Goal: Information Seeking & Learning: Compare options

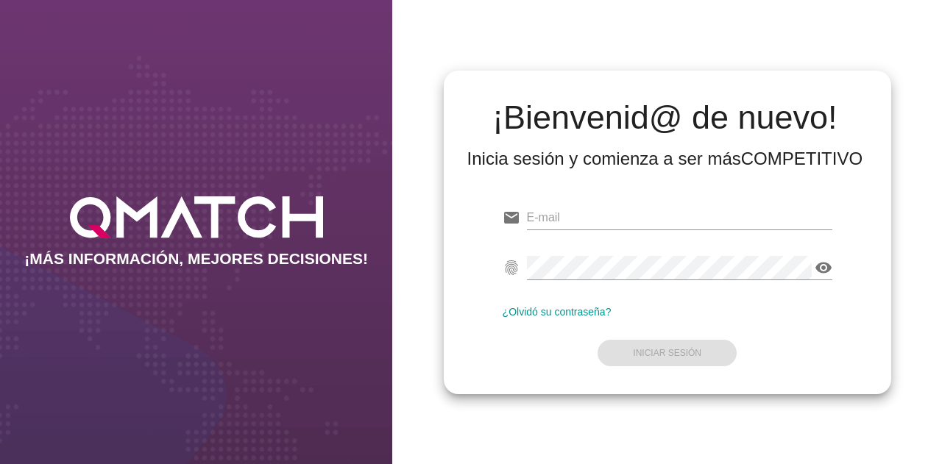
type input "[EMAIL_ADDRESS][DOMAIN_NAME]"
click at [644, 332] on form "email [EMAIL_ADDRESS][DOMAIN_NAME] fingerprint visibility ¿Olvidó su contraseña…" at bounding box center [668, 284] width 330 height 174
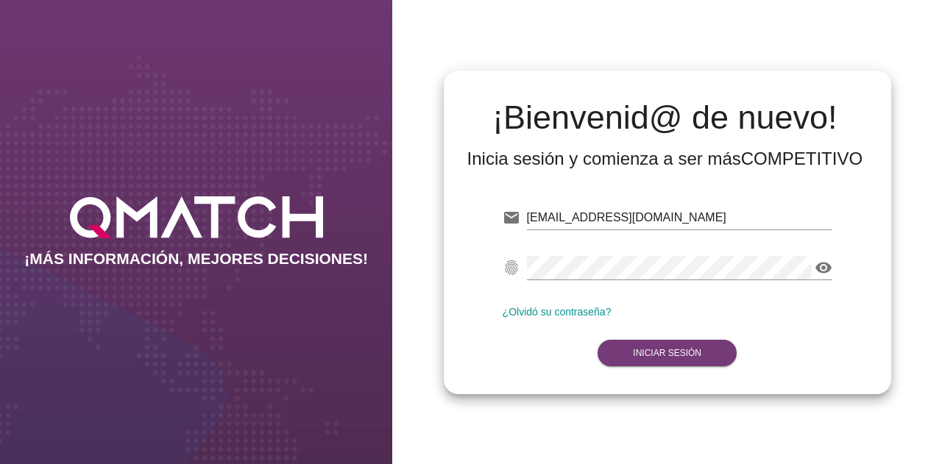
click at [632, 351] on button "Iniciar Sesión" at bounding box center [667, 353] width 139 height 26
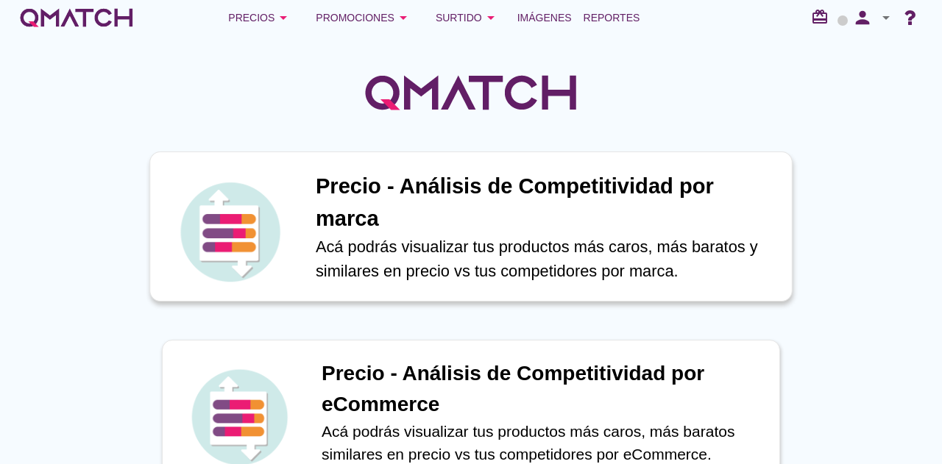
click at [515, 261] on p "Acá podrás visualizar tus productos más caros, más baratos y similares en preci…" at bounding box center [546, 259] width 461 height 49
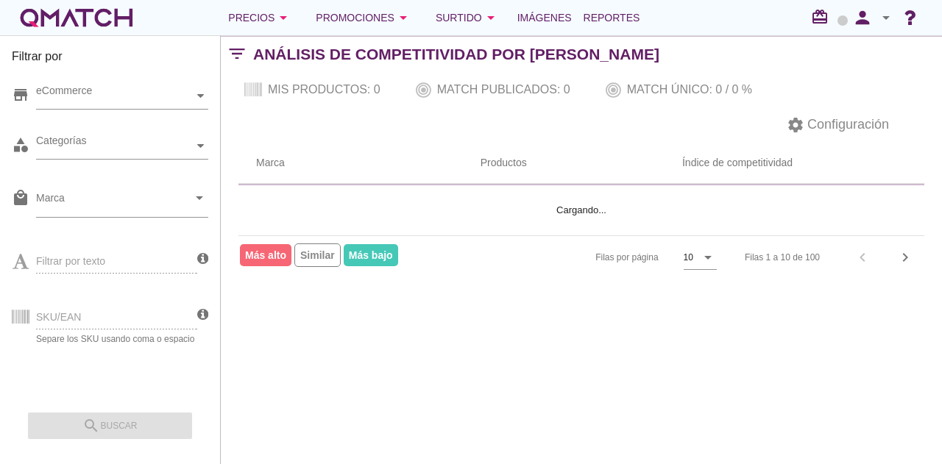
click at [107, 322] on div "SKU/EAN Separe los SKU usando coma o espacio" at bounding box center [104, 316] width 185 height 56
click at [107, 320] on div "SKU/EAN Separe los SKU usando coma o espacio" at bounding box center [104, 316] width 185 height 56
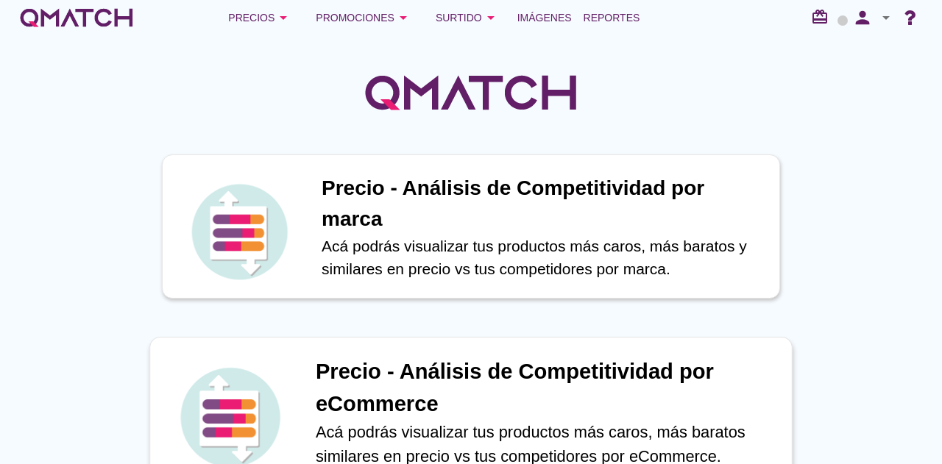
click at [453, 394] on h1 "Precio - Análisis de Competitividad por eCommerce" at bounding box center [546, 388] width 461 height 64
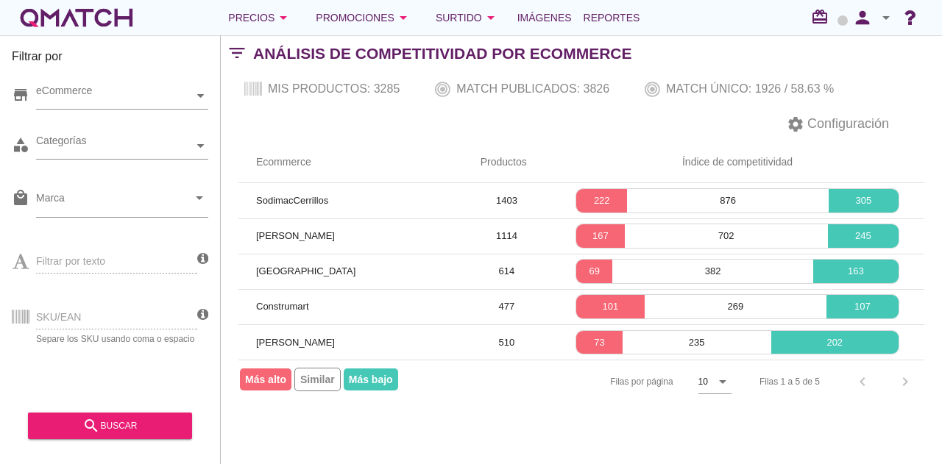
click at [159, 320] on div "SKU/EAN Separe los SKU usando coma o espacio" at bounding box center [104, 316] width 185 height 56
click at [152, 319] on div "SKU/EAN Separe los SKU usando coma o espacio" at bounding box center [104, 316] width 185 height 56
click at [102, 139] on div "Categorías" at bounding box center [115, 145] width 158 height 15
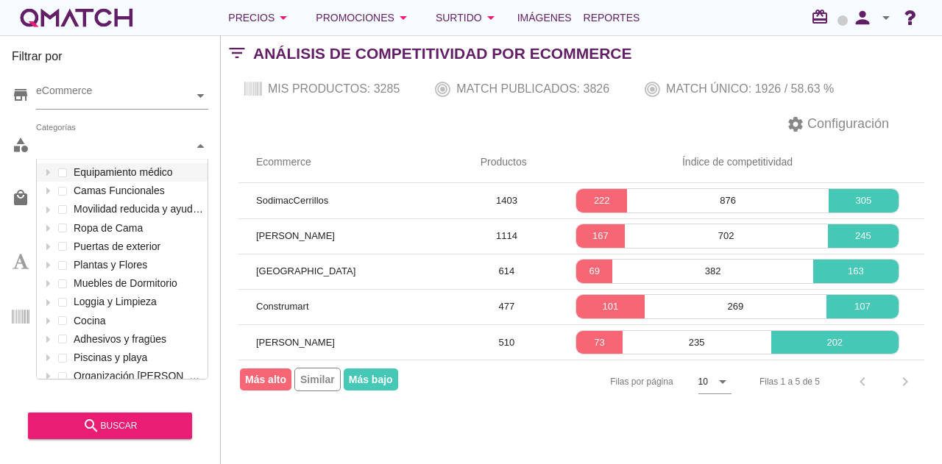
scroll to position [219, 171]
click at [128, 145] on div "Categorías" at bounding box center [115, 145] width 158 height 15
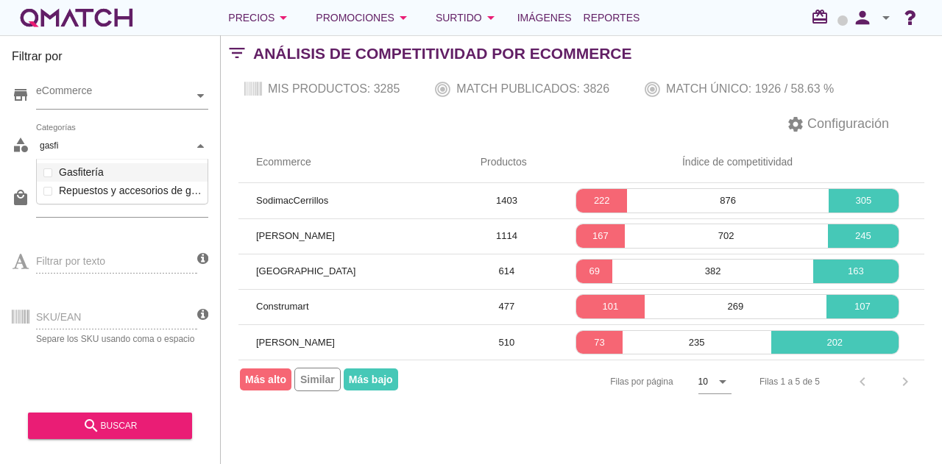
scroll to position [46, 172]
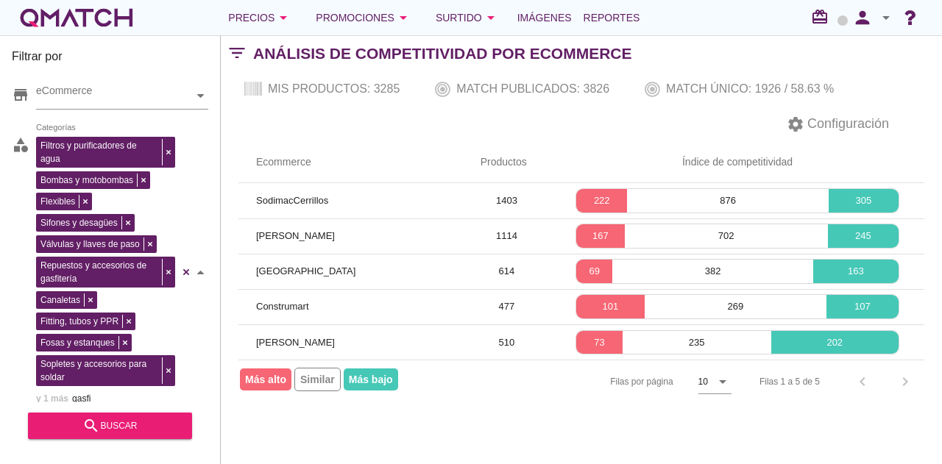
click at [104, 174] on div "Filtros y purificadores de agua Bombas y motobombas Flexibles Sifones y desagüe…" at bounding box center [122, 272] width 172 height 279
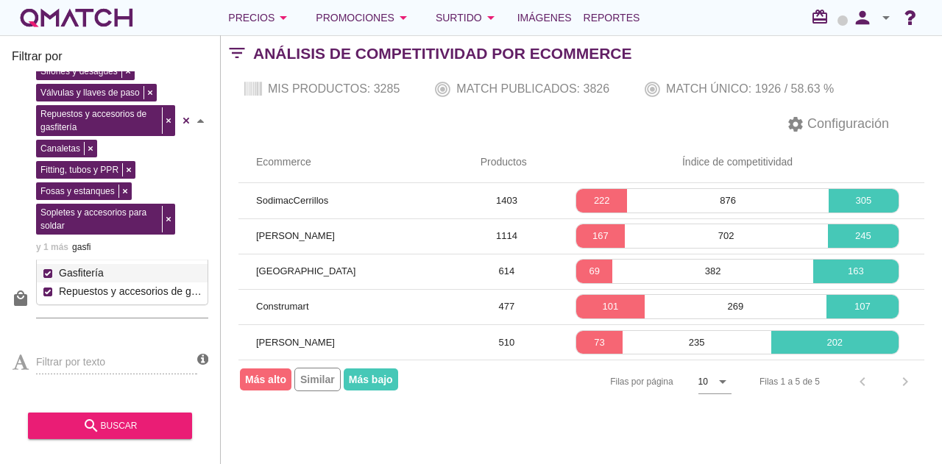
scroll to position [192, 0]
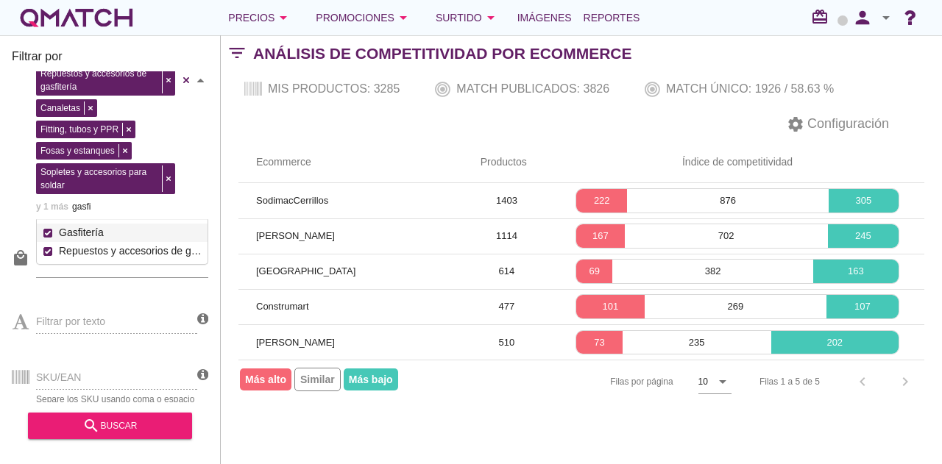
type input "gasfi"
click at [93, 304] on div "Filtrar por texto" at bounding box center [104, 320] width 185 height 56
click at [91, 353] on div "SKU/EAN Separe los SKU usando coma o espacio" at bounding box center [104, 376] width 185 height 56
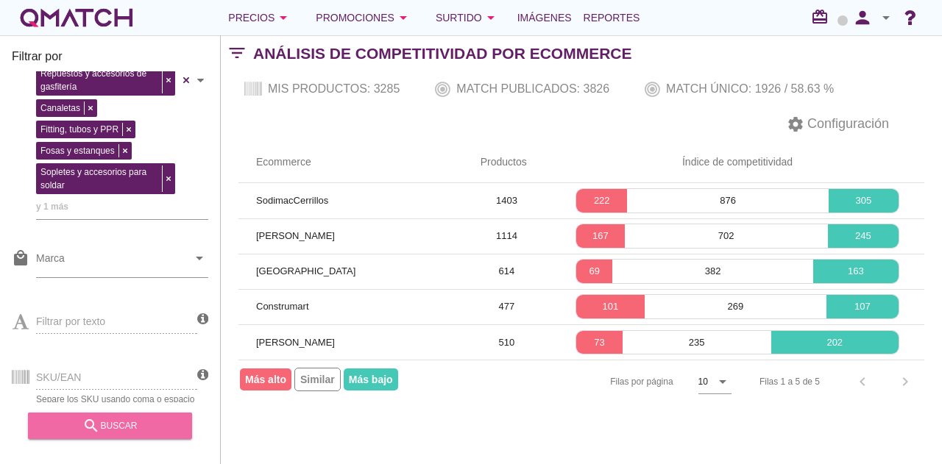
click at [140, 420] on div "search buscar" at bounding box center [110, 426] width 141 height 18
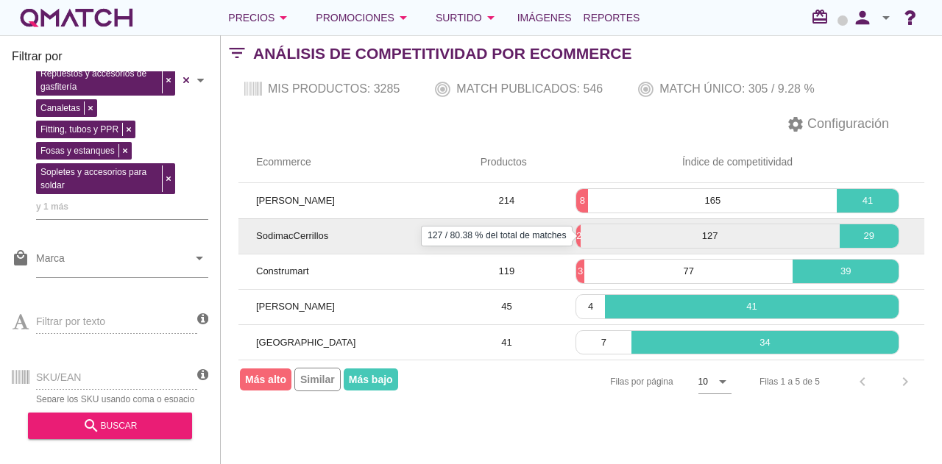
click at [581, 231] on p "127" at bounding box center [710, 236] width 259 height 15
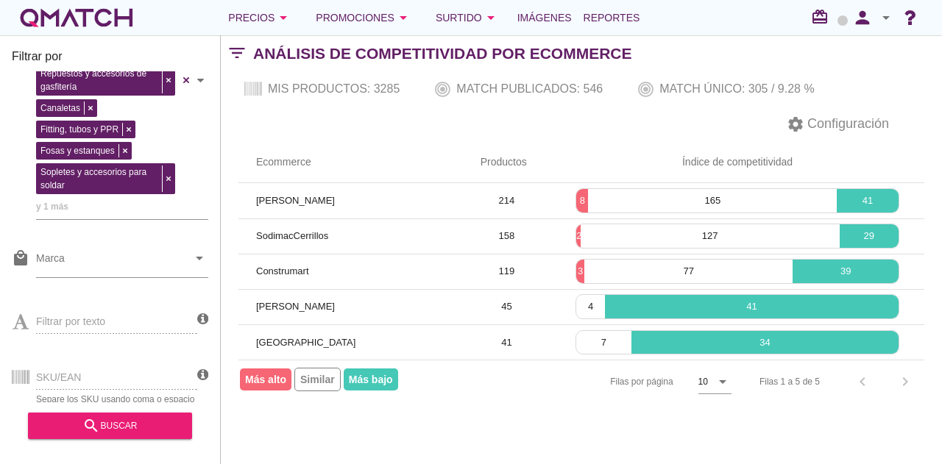
click at [107, 361] on div "SKU/EAN Separe los SKU usando coma o espacio" at bounding box center [104, 376] width 185 height 56
click at [109, 358] on div "SKU/EAN Separe los SKU usando coma o espacio" at bounding box center [104, 376] width 185 height 56
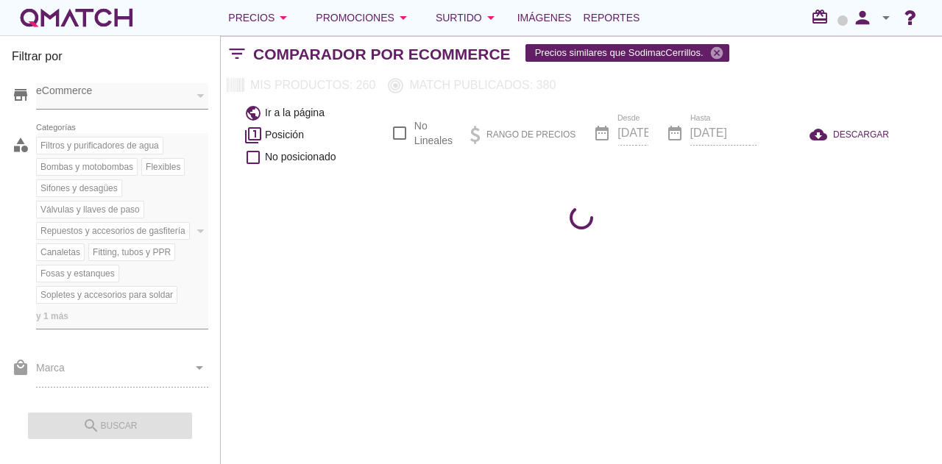
scroll to position [124, 0]
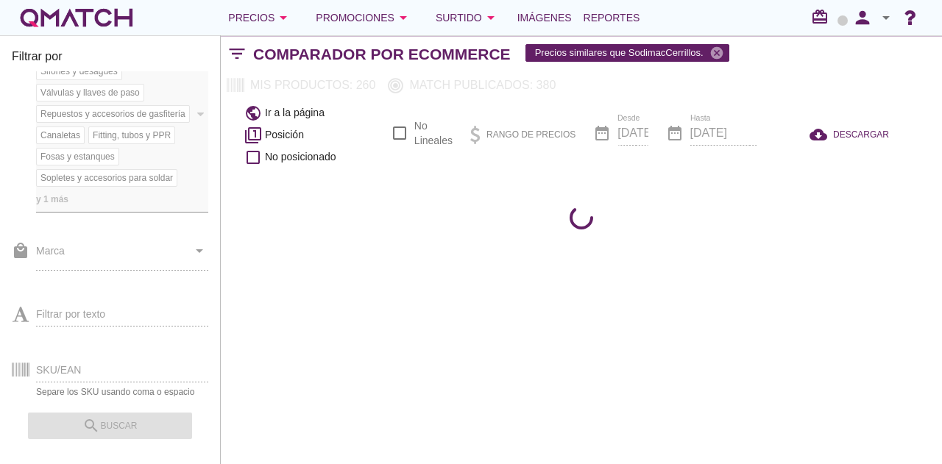
click at [95, 358] on div "SKU/EAN Separe los SKU usando coma o espacio" at bounding box center [110, 369] width 197 height 56
click at [83, 354] on div "SKU/EAN Separe los SKU usando coma o espacio" at bounding box center [110, 369] width 197 height 56
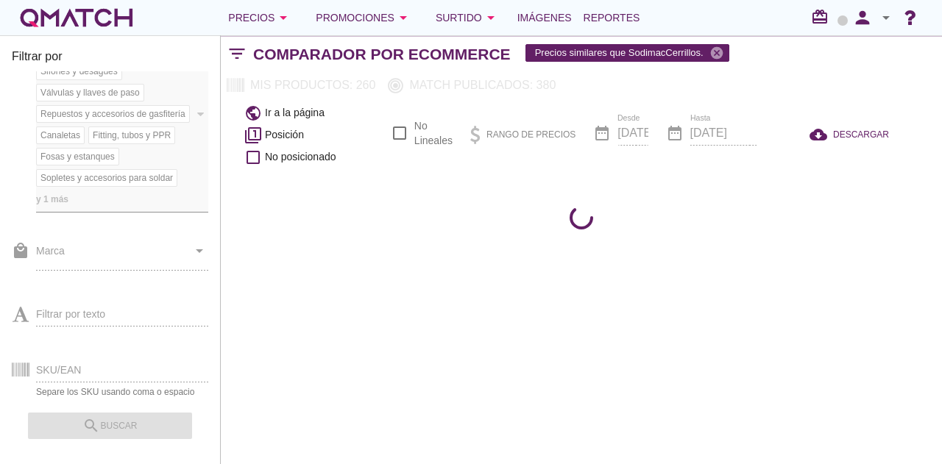
click at [83, 354] on div "SKU/EAN Separe los SKU usando coma o espacio" at bounding box center [110, 369] width 197 height 56
click at [82, 353] on div "SKU/EAN Separe los SKU usando coma o espacio" at bounding box center [110, 369] width 197 height 56
click at [82, 351] on div "SKU/EAN Separe los SKU usando coma o espacio" at bounding box center [110, 369] width 197 height 56
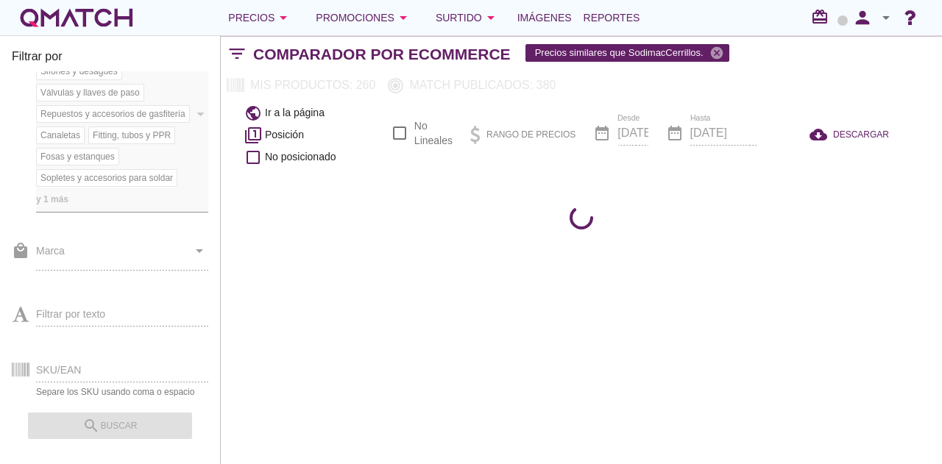
click at [82, 350] on div "SKU/EAN Separe los SKU usando coma o espacio" at bounding box center [110, 369] width 197 height 56
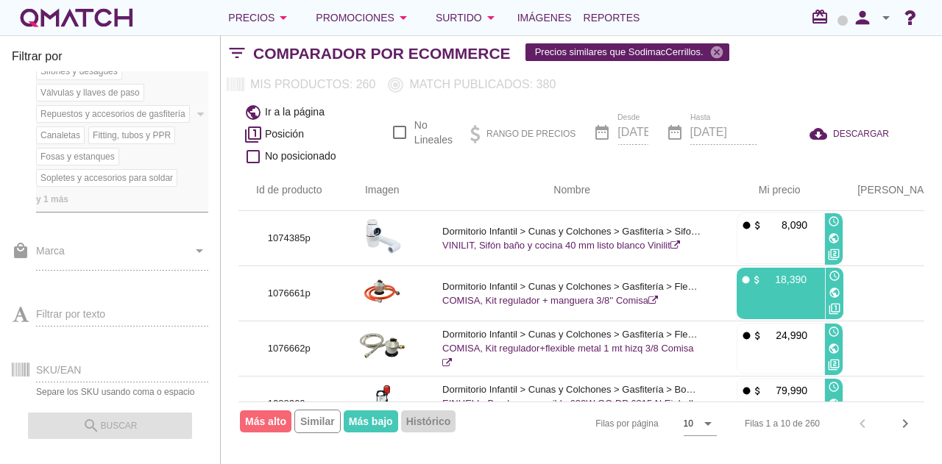
click at [82, 350] on div "SKU/EAN Separe los SKU usando coma o espacio" at bounding box center [110, 369] width 197 height 56
drag, startPoint x: 82, startPoint y: 350, endPoint x: 82, endPoint y: 359, distance: 9.6
click at [82, 357] on div "SKU/EAN Separe los SKU usando coma o espacio" at bounding box center [110, 369] width 197 height 56
drag, startPoint x: 82, startPoint y: 359, endPoint x: 29, endPoint y: 359, distance: 53.0
click at [63, 359] on div "SKU/EAN Separe los SKU usando coma o espacio" at bounding box center [110, 369] width 197 height 56
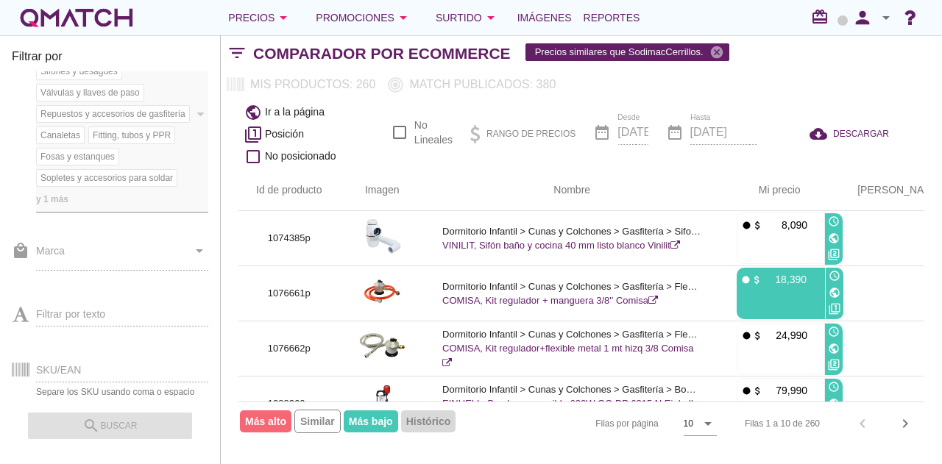
click at [29, 359] on div "SKU/EAN Separe los SKU usando coma o espacio" at bounding box center [110, 369] width 197 height 56
drag, startPoint x: 29, startPoint y: 359, endPoint x: 60, endPoint y: 360, distance: 30.9
click at [60, 360] on div "SKU/EAN Separe los SKU usando coma o espacio" at bounding box center [110, 369] width 197 height 56
click at [73, 357] on div "SKU/EAN Separe los SKU usando coma o espacio" at bounding box center [110, 369] width 197 height 56
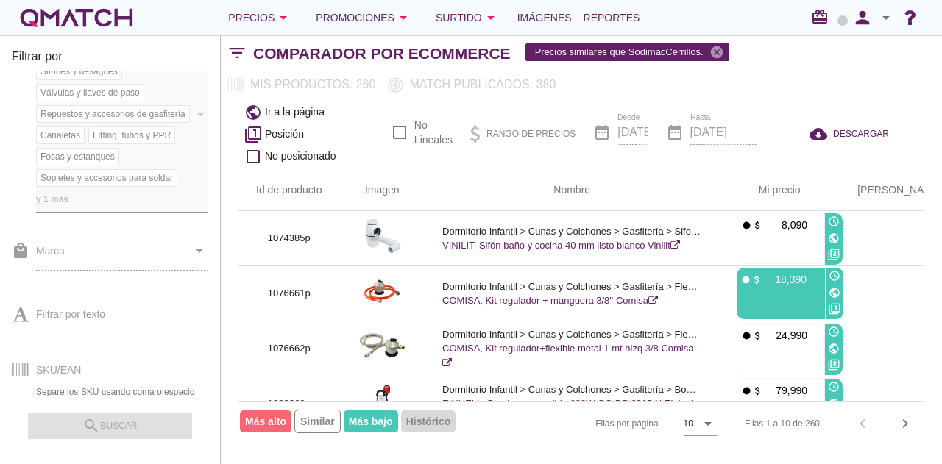
click at [75, 356] on div "SKU/EAN Separe los SKU usando coma o espacio" at bounding box center [110, 369] width 197 height 56
click at [77, 356] on div "SKU/EAN Separe los SKU usando coma o espacio" at bounding box center [110, 369] width 197 height 56
drag, startPoint x: 100, startPoint y: 352, endPoint x: 109, endPoint y: 344, distance: 12.0
click at [102, 351] on div "SKU/EAN Separe los SKU usando coma o espacio" at bounding box center [110, 369] width 197 height 56
drag, startPoint x: 112, startPoint y: 341, endPoint x: 78, endPoint y: 331, distance: 35.2
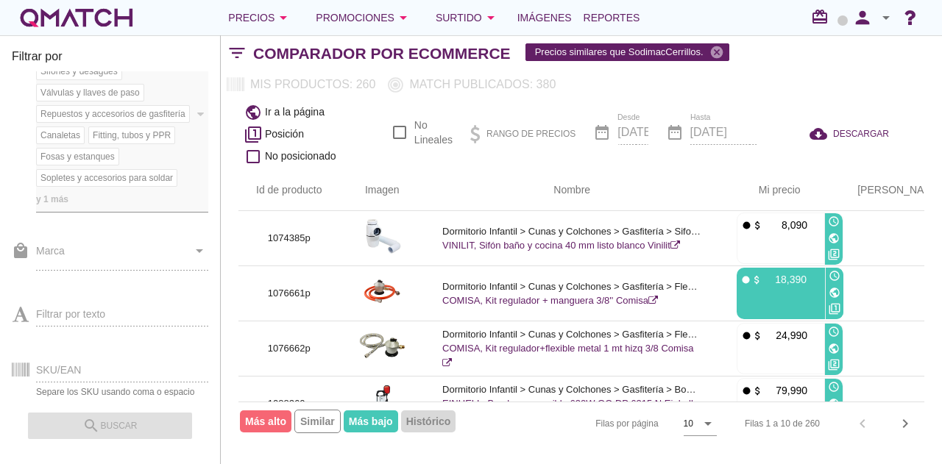
click at [111, 341] on div "SKU/EAN Separe los SKU usando coma o espacio" at bounding box center [110, 369] width 197 height 56
drag, startPoint x: 31, startPoint y: 325, endPoint x: 65, endPoint y: 293, distance: 46.9
click at [32, 323] on div "Filtrar por texto" at bounding box center [110, 313] width 197 height 56
click at [83, 285] on div "Filtrar por texto" at bounding box center [110, 313] width 197 height 56
click at [80, 236] on div "local_mall Marca arrow_drop_down" at bounding box center [110, 257] width 197 height 54
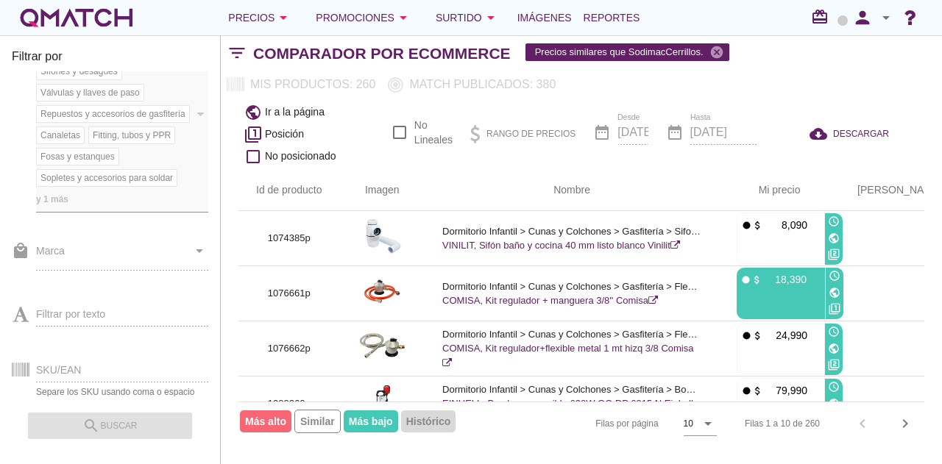
click at [138, 232] on div "local_mall Marca arrow_drop_down" at bounding box center [110, 257] width 197 height 54
click at [184, 236] on div "local_mall Marca arrow_drop_down" at bounding box center [110, 257] width 197 height 54
click at [185, 236] on div "local_mall Marca arrow_drop_down" at bounding box center [110, 257] width 197 height 54
click at [483, 12] on icon "arrow_drop_down" at bounding box center [491, 18] width 18 height 18
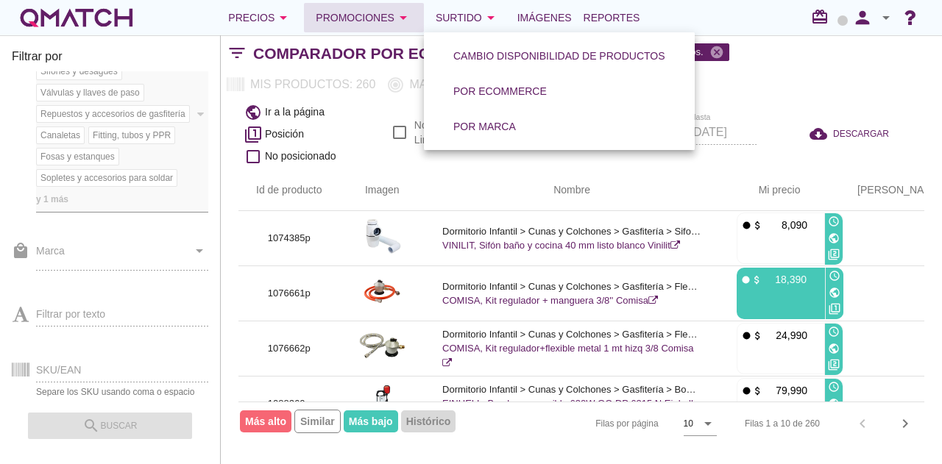
click at [371, 26] on div "Promociones arrow_drop_down" at bounding box center [364, 18] width 96 height 18
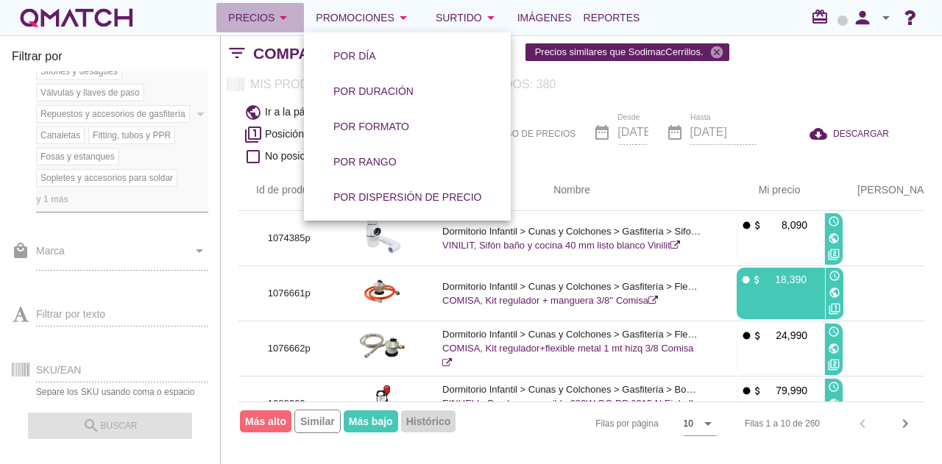
click at [269, 22] on div "Precios arrow_drop_down" at bounding box center [260, 18] width 64 height 18
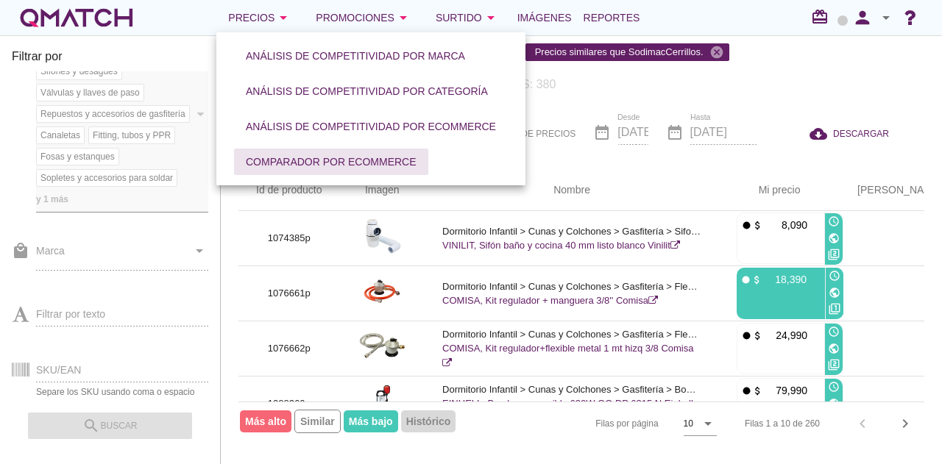
click at [368, 164] on div "Comparador por eCommerce" at bounding box center [331, 162] width 171 height 15
checkbox input "false"
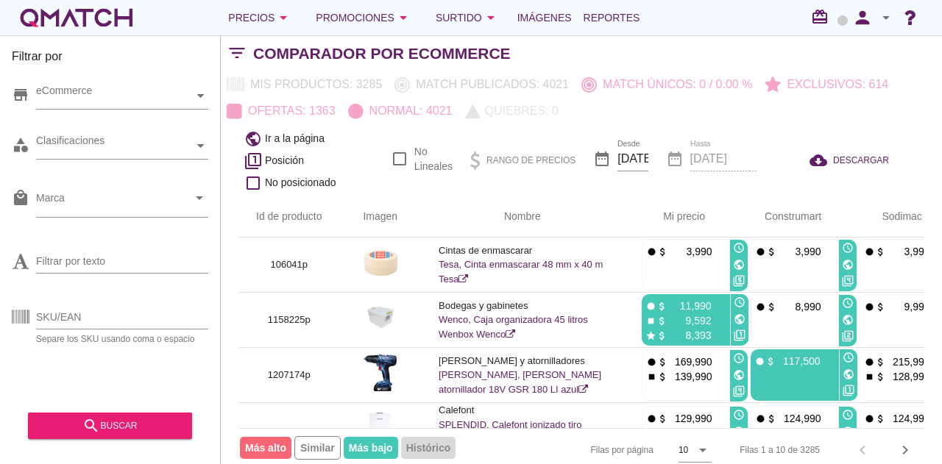
click at [124, 329] on div "SKU/EAN Separe los SKU usando coma o espacio" at bounding box center [122, 324] width 172 height 38
click at [116, 319] on input "SKU/EAN" at bounding box center [122, 317] width 172 height 24
paste input "184058"
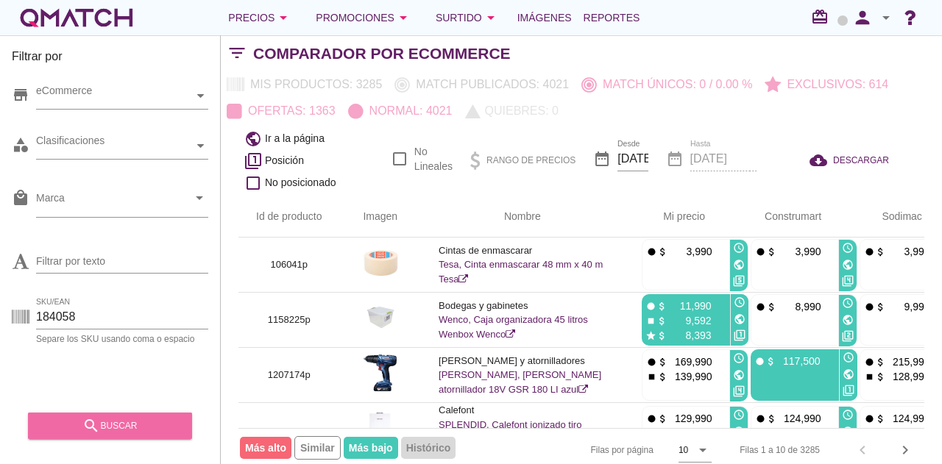
click at [131, 421] on div "search buscar" at bounding box center [110, 426] width 141 height 18
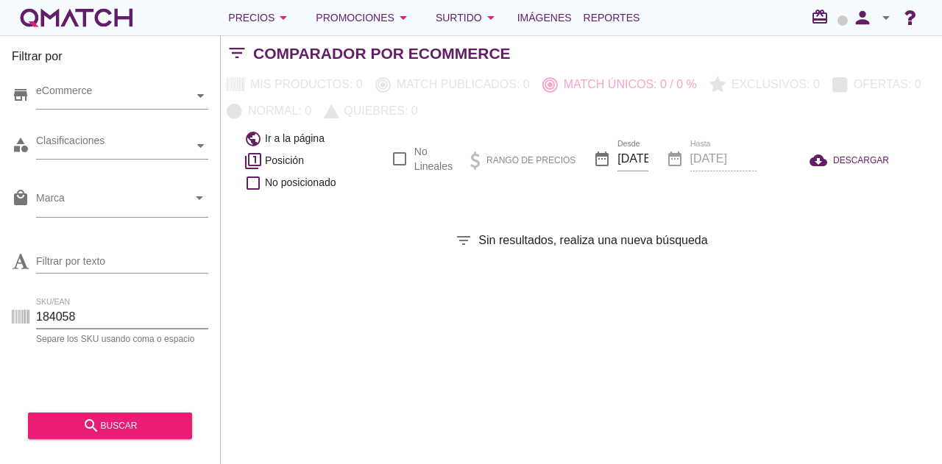
click at [116, 308] on input "184058" at bounding box center [122, 317] width 172 height 24
paste input "746"
type input "184746"
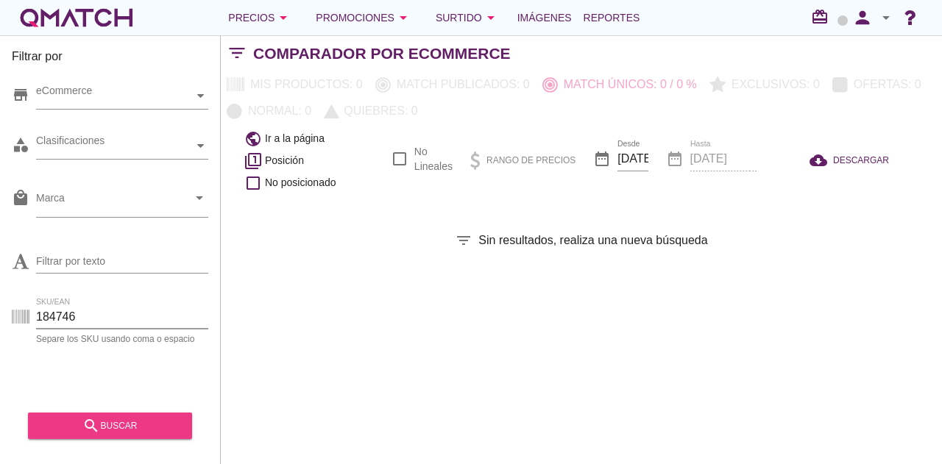
click at [160, 437] on button "search buscar" at bounding box center [110, 426] width 164 height 26
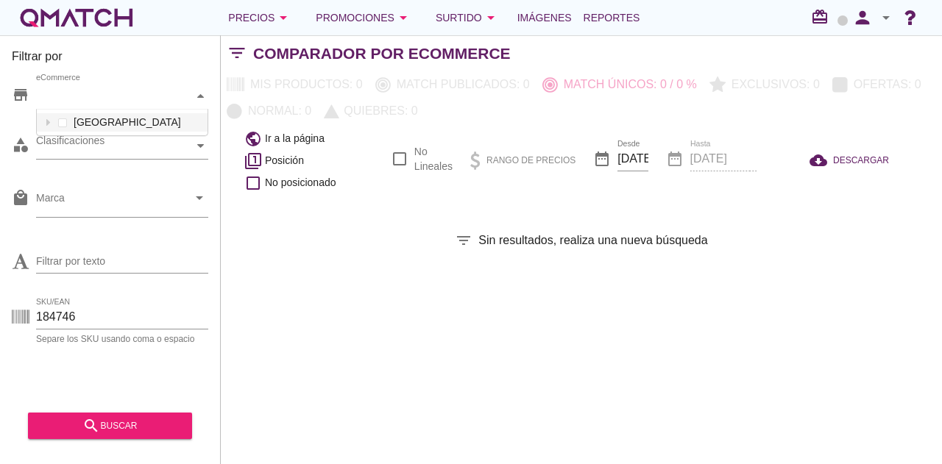
click at [137, 92] on div "eCommerce" at bounding box center [115, 95] width 158 height 15
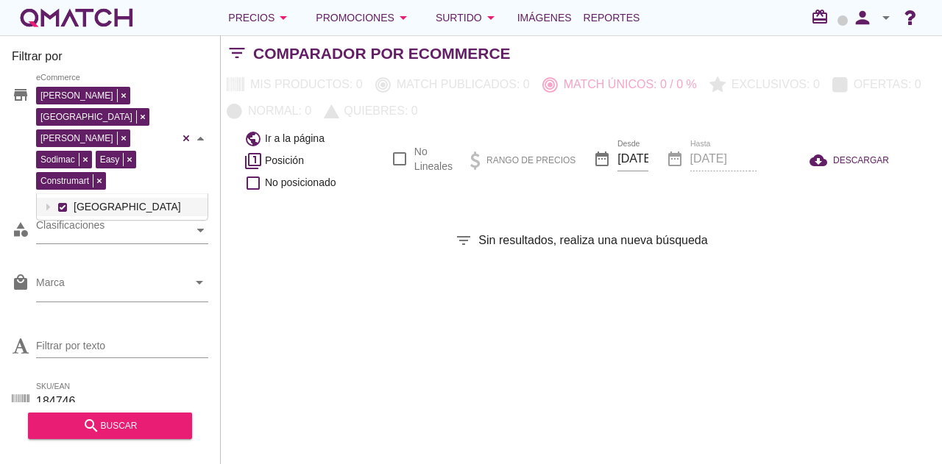
click at [155, 121] on div "Falabella Paris Ripley Sodimac Easy Construmart eCommerce Chile" at bounding box center [122, 138] width 172 height 111
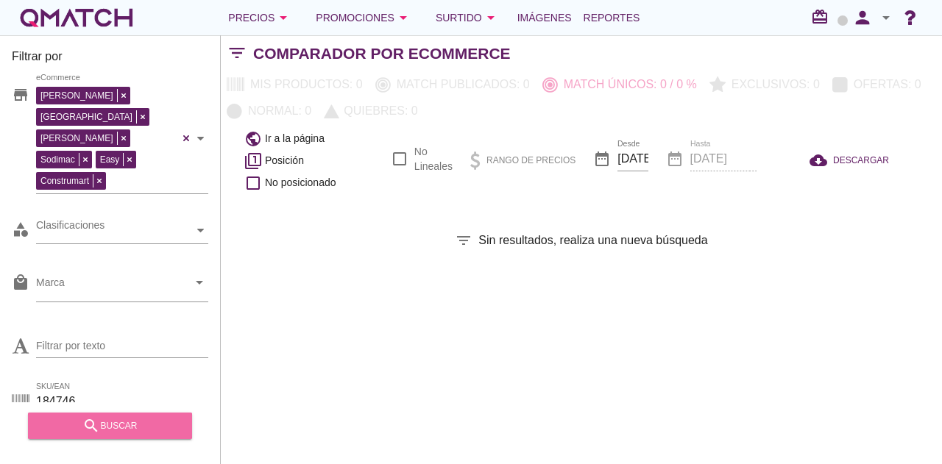
click at [115, 432] on div "search buscar" at bounding box center [110, 426] width 141 height 18
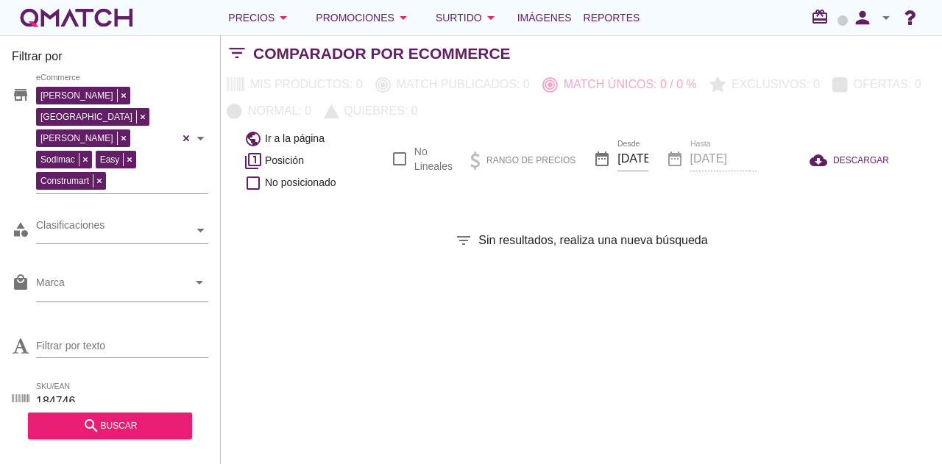
click at [81, 381] on div "SKU/EAN 184746 Separe los SKU usando coma o espacio" at bounding box center [110, 404] width 197 height 47
click at [92, 390] on input "184746" at bounding box center [122, 402] width 172 height 24
click at [105, 390] on input "SKU/EAN" at bounding box center [122, 402] width 172 height 24
paste input "185058"
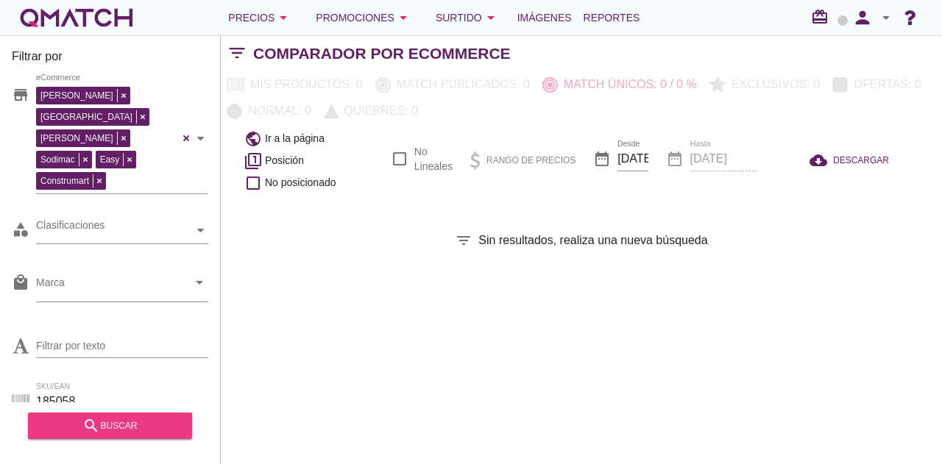
type input "185058"
click at [127, 421] on div "search buscar" at bounding box center [110, 426] width 141 height 18
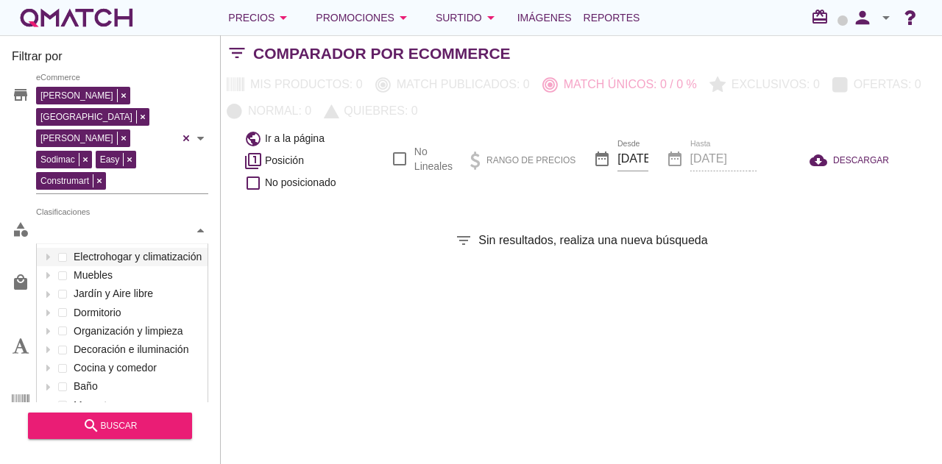
click at [101, 223] on div "Clasificaciones" at bounding box center [115, 230] width 158 height 15
click at [364, 201] on div "Filtrar por store Falabella Paris Ripley Sodimac Easy Construmart eCommerce cat…" at bounding box center [581, 249] width 721 height 429
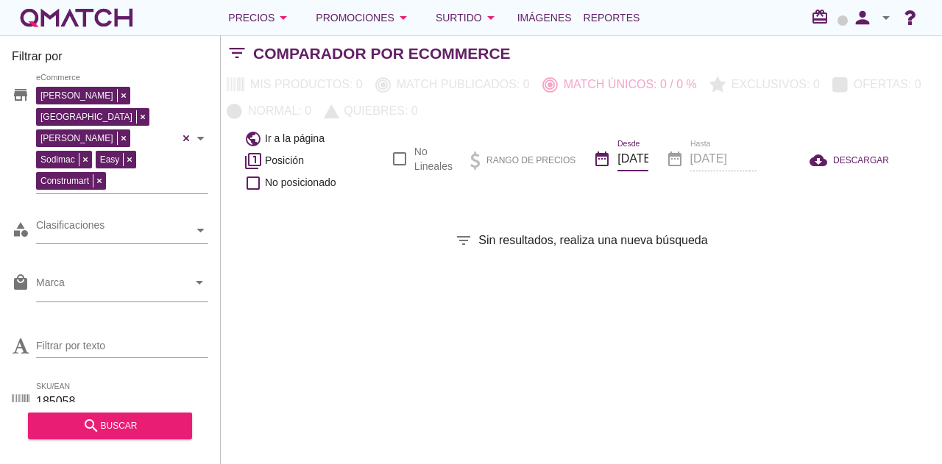
click at [644, 148] on input "2025-08-11" at bounding box center [633, 159] width 30 height 24
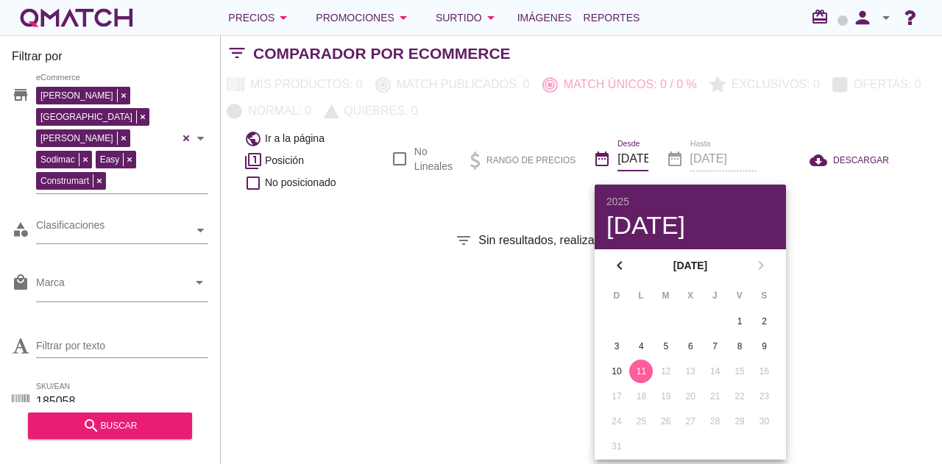
click at [445, 264] on div "Filtrar por store Falabella Paris Ripley Sodimac Easy Construmart eCommerce cat…" at bounding box center [581, 249] width 721 height 429
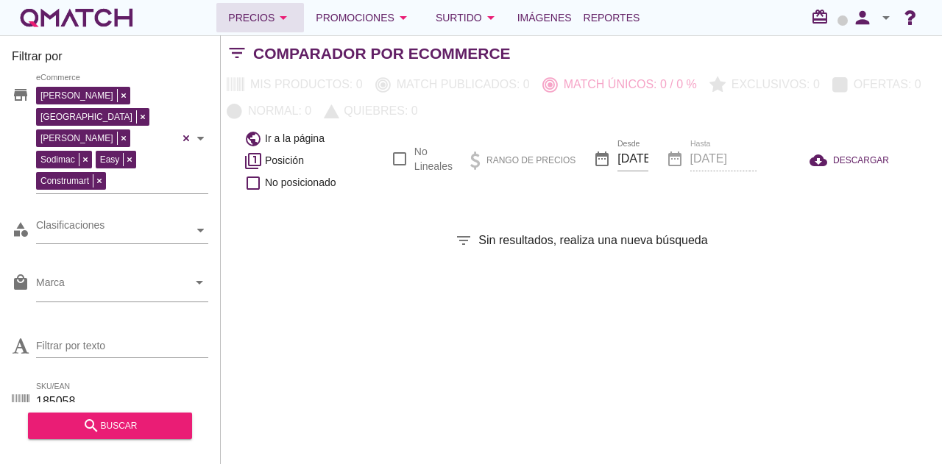
click at [275, 21] on icon "arrow_drop_down" at bounding box center [284, 18] width 18 height 18
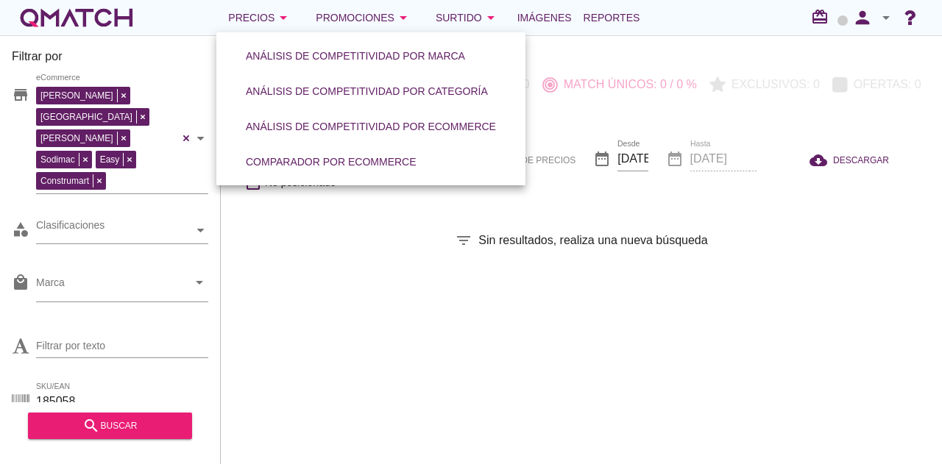
click at [124, 390] on div "SKU/EAN 185058 Separe los SKU usando coma o espacio" at bounding box center [122, 409] width 172 height 38
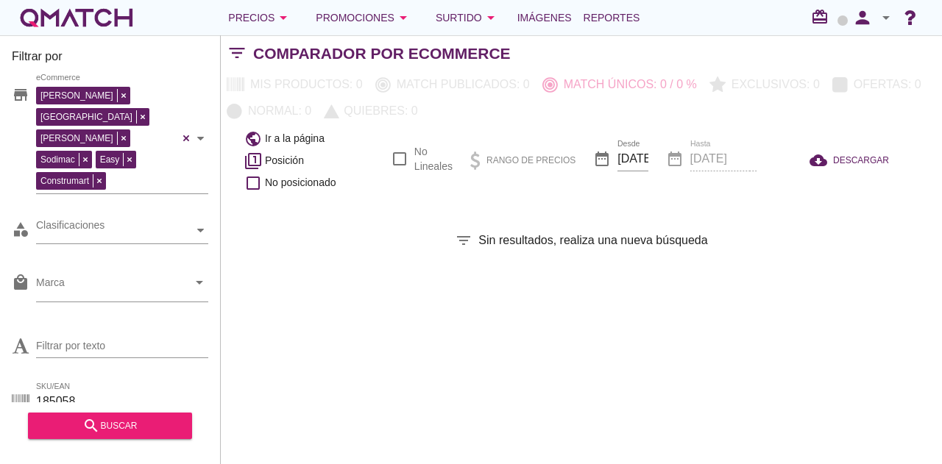
click at [130, 390] on input "185058" at bounding box center [122, 402] width 172 height 24
click at [110, 417] on div "search buscar" at bounding box center [110, 426] width 141 height 18
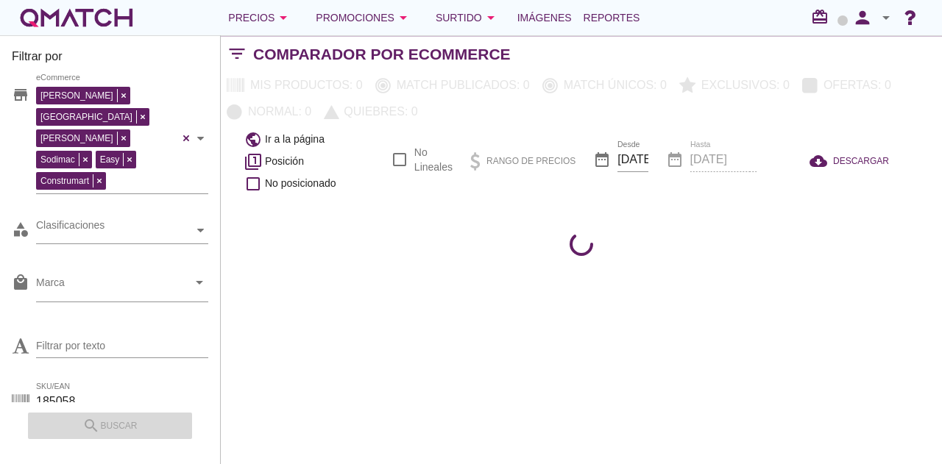
click at [110, 417] on div "search buscar" at bounding box center [110, 421] width 164 height 37
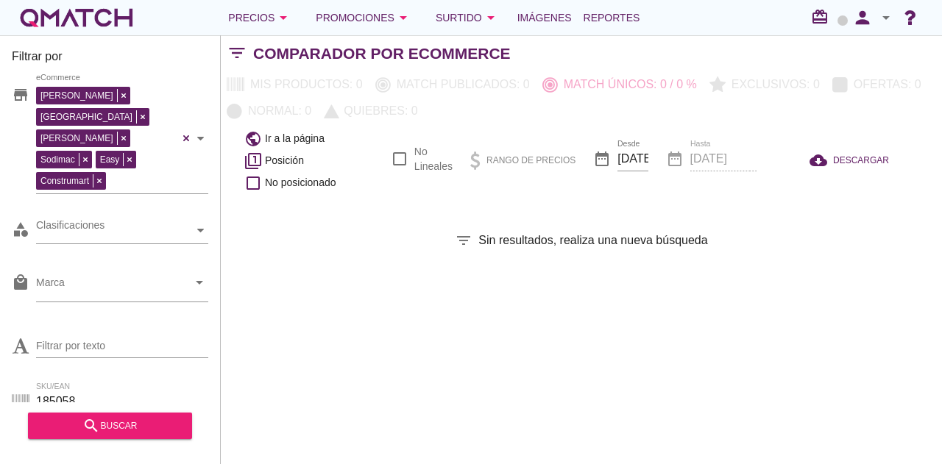
click at [162, 390] on input "185058" at bounding box center [122, 402] width 172 height 24
type input "185058p"
click at [160, 408] on div "search buscar" at bounding box center [110, 421] width 164 height 37
click at [158, 435] on button "search buscar" at bounding box center [110, 426] width 164 height 26
